Goal: Transaction & Acquisition: Obtain resource

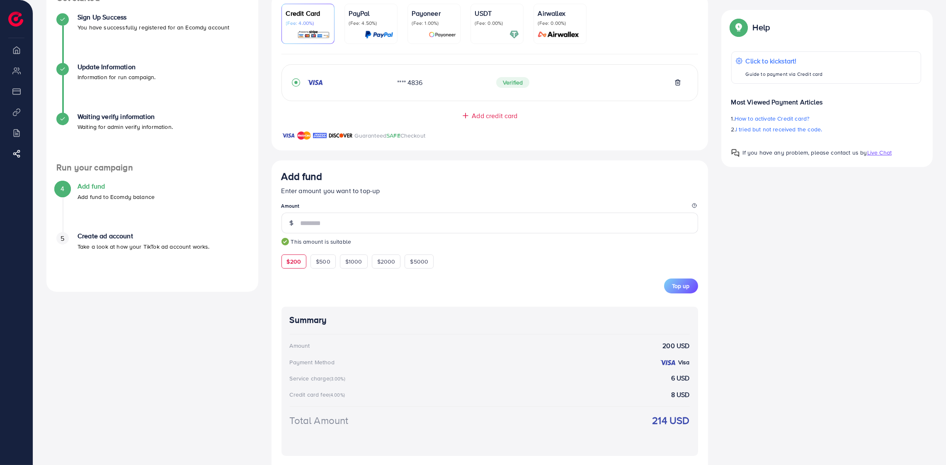
scroll to position [175, 0]
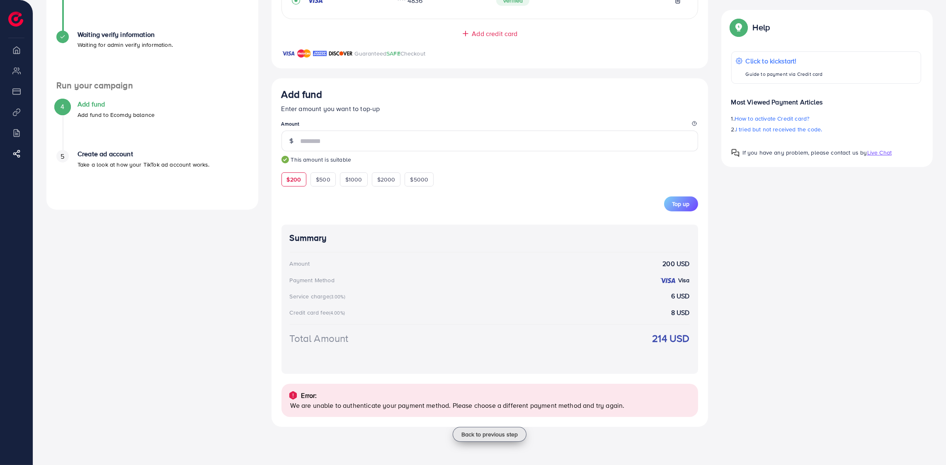
click at [508, 435] on span "Back to previous step" at bounding box center [489, 434] width 56 height 8
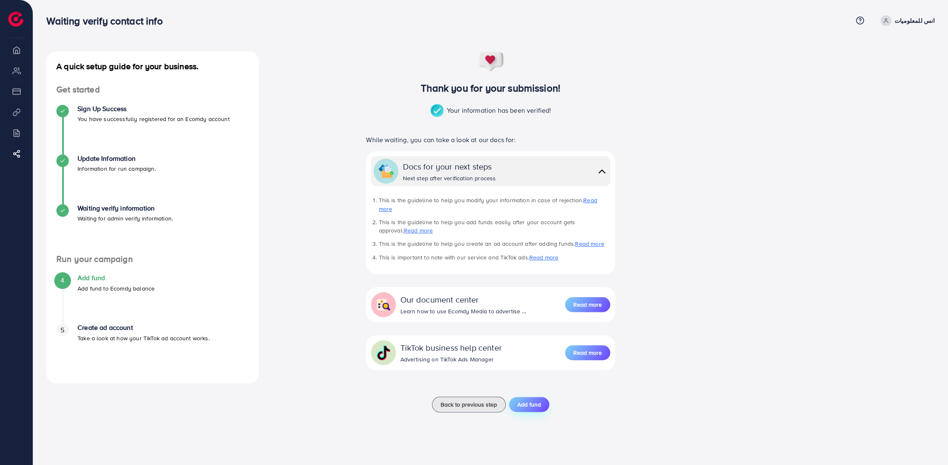
click at [530, 400] on span "Add fund" at bounding box center [529, 404] width 24 height 8
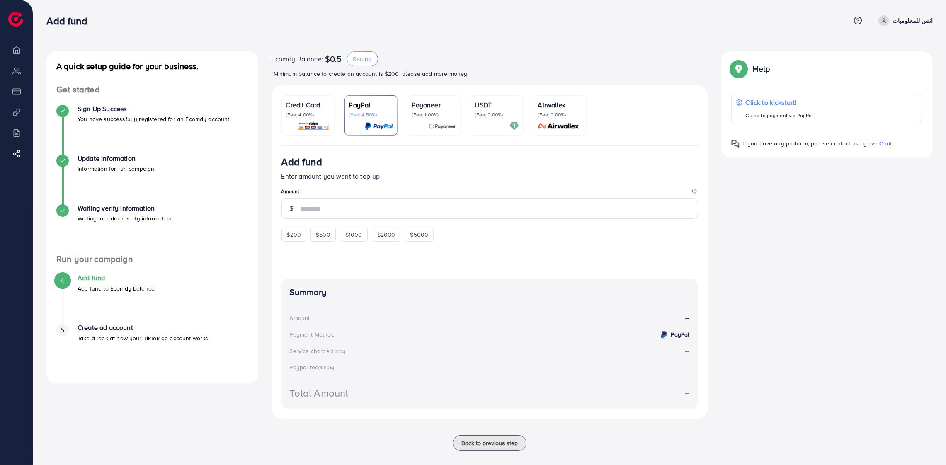
click at [293, 112] on p "(Fee: 4.00%)" at bounding box center [308, 115] width 44 height 7
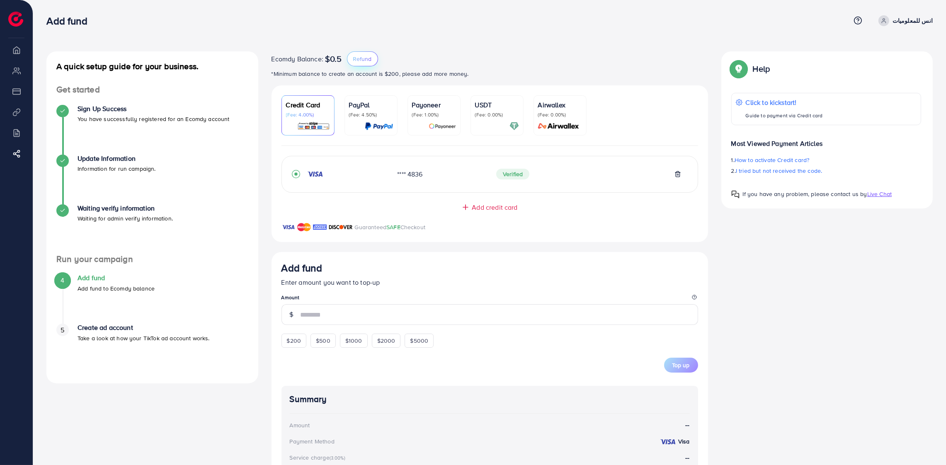
click at [364, 55] on span "Refund" at bounding box center [362, 59] width 19 height 8
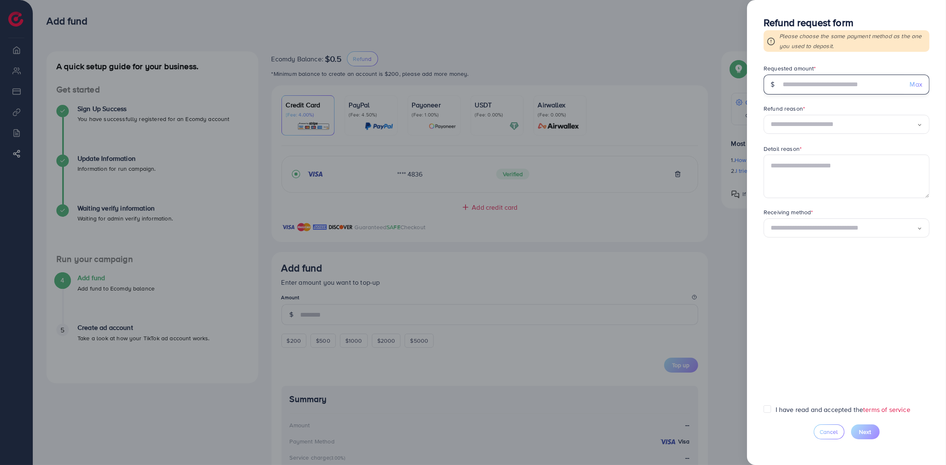
click at [813, 82] on input "text" at bounding box center [842, 85] width 123 height 20
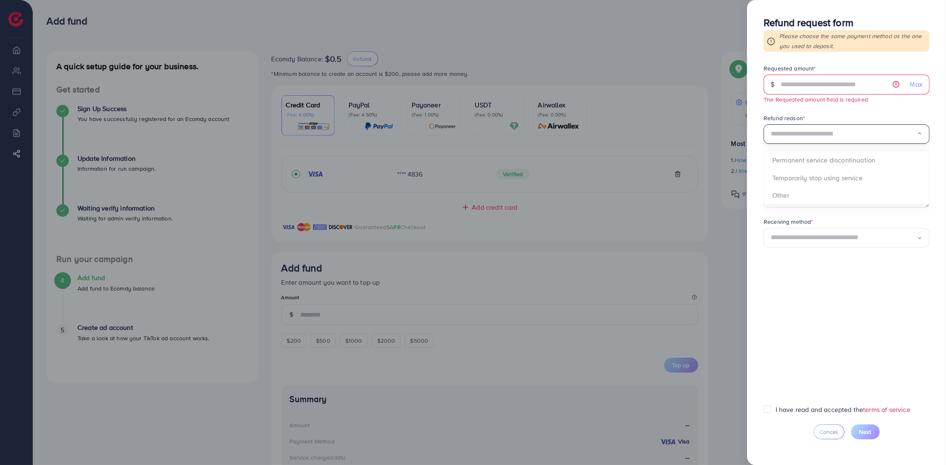
click at [810, 122] on div "Refund reason * Loading... Permanent service discontinuation Temporarily stop u…" at bounding box center [847, 129] width 166 height 30
click at [569, 54] on div at bounding box center [473, 232] width 946 height 465
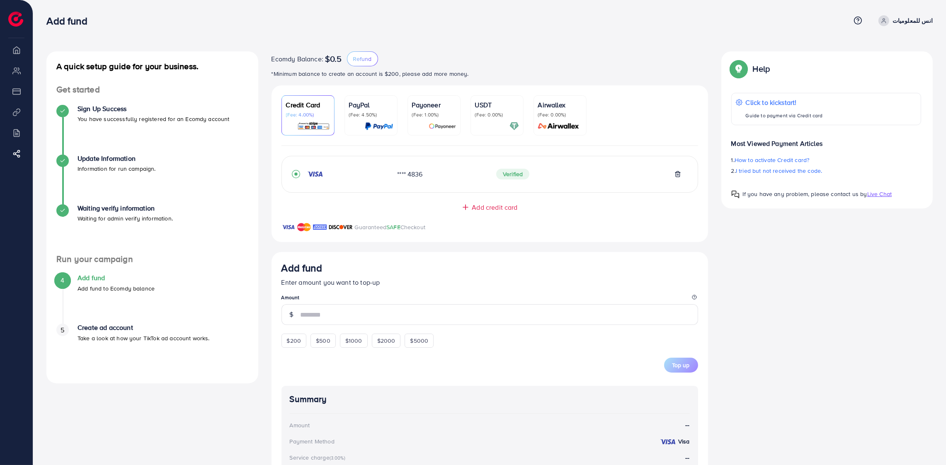
click at [17, 53] on li "Overview" at bounding box center [16, 49] width 33 height 17
click at [916, 19] on p "انس للمعلوميات" at bounding box center [913, 21] width 40 height 10
click at [916, 20] on p "انس للمعلوميات" at bounding box center [913, 21] width 40 height 10
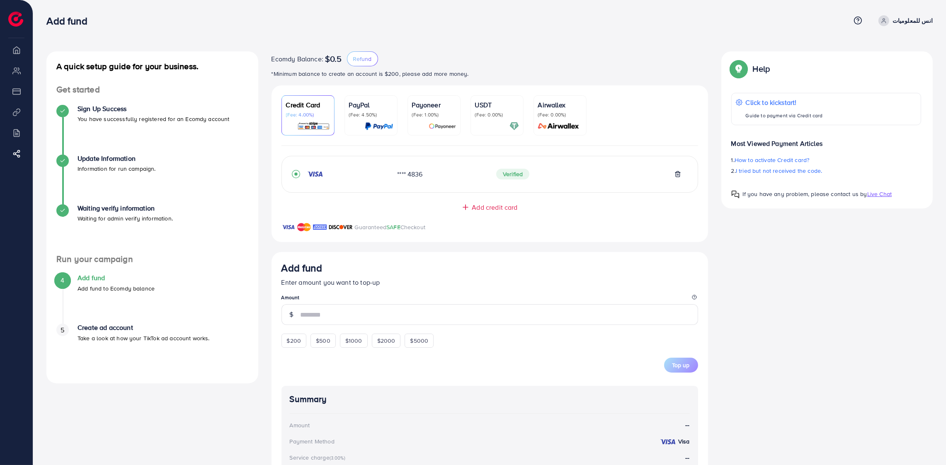
click at [889, 20] on span at bounding box center [883, 20] width 11 height 11
click at [122, 336] on p "Take a look at how your TikTok ad account works." at bounding box center [144, 338] width 132 height 10
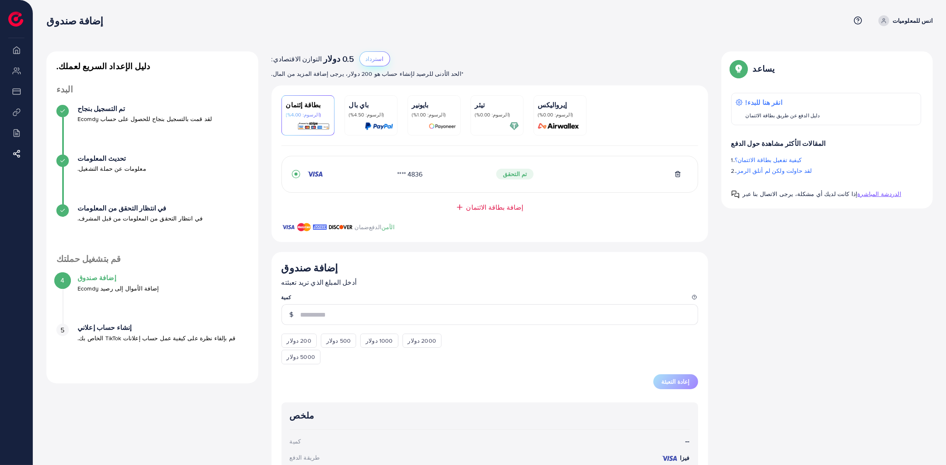
click at [366, 59] on font "استرداد" at bounding box center [375, 59] width 18 height 8
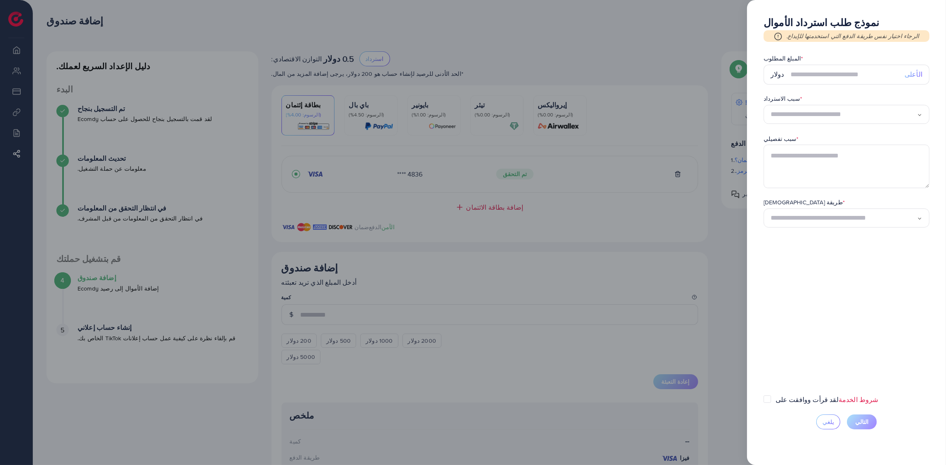
click at [912, 75] on font "الأعلى" at bounding box center [914, 74] width 18 height 9
type input "***"
click at [856, 109] on input "البحث عن الخيار" at bounding box center [844, 114] width 146 height 13
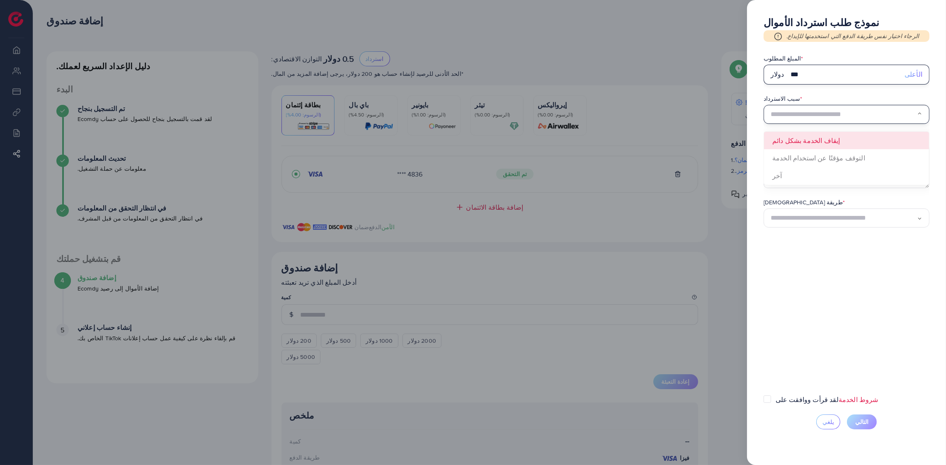
click at [850, 82] on input "***" at bounding box center [845, 75] width 108 height 20
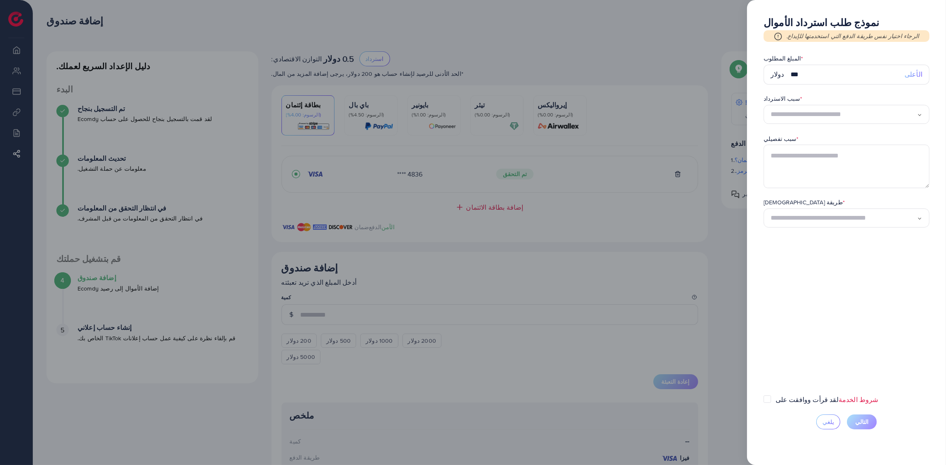
click at [815, 226] on div "تحميل..." at bounding box center [847, 218] width 166 height 19
click at [798, 243] on form "المبلغ المطلوب * دولار *** الأعلى سبب الاسترداد * تحميل... سبب تفصيلي * طريقة ا…" at bounding box center [847, 224] width 166 height 341
click at [115, 98] on div at bounding box center [473, 232] width 946 height 465
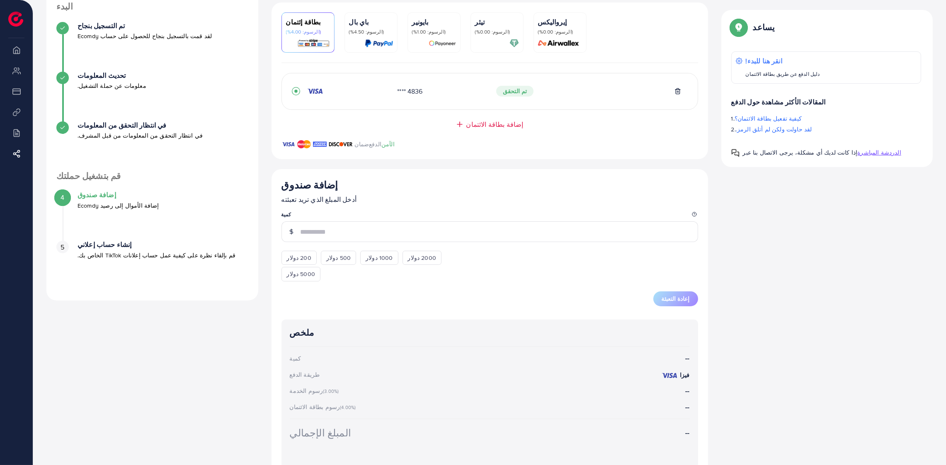
scroll to position [136, 0]
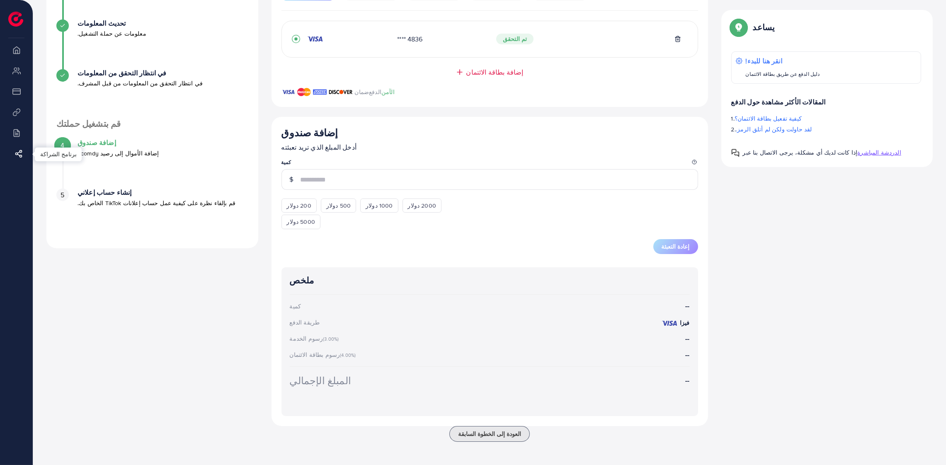
click at [16, 151] on icon at bounding box center [19, 154] width 8 height 8
